Goal: Navigation & Orientation: Find specific page/section

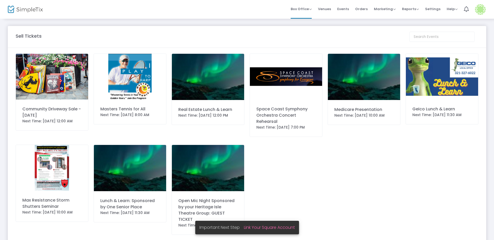
click at [199, 82] on img at bounding box center [208, 77] width 72 height 46
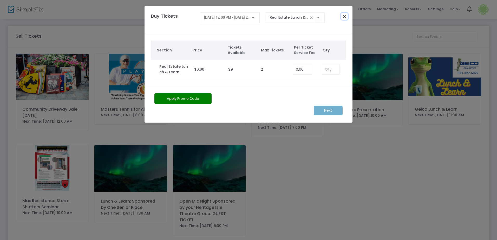
click at [344, 17] on button "Close" at bounding box center [344, 16] width 7 height 7
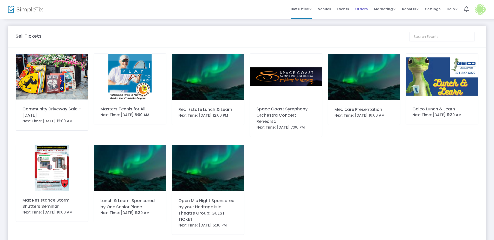
click at [364, 9] on span "Orders" at bounding box center [361, 8] width 12 height 13
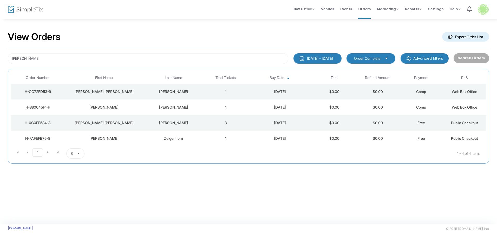
click at [58, 153] on kendo-pager-next-buttons at bounding box center [53, 153] width 20 height 10
click at [37, 9] on img at bounding box center [25, 10] width 35 height 8
